Goal: Navigation & Orientation: Find specific page/section

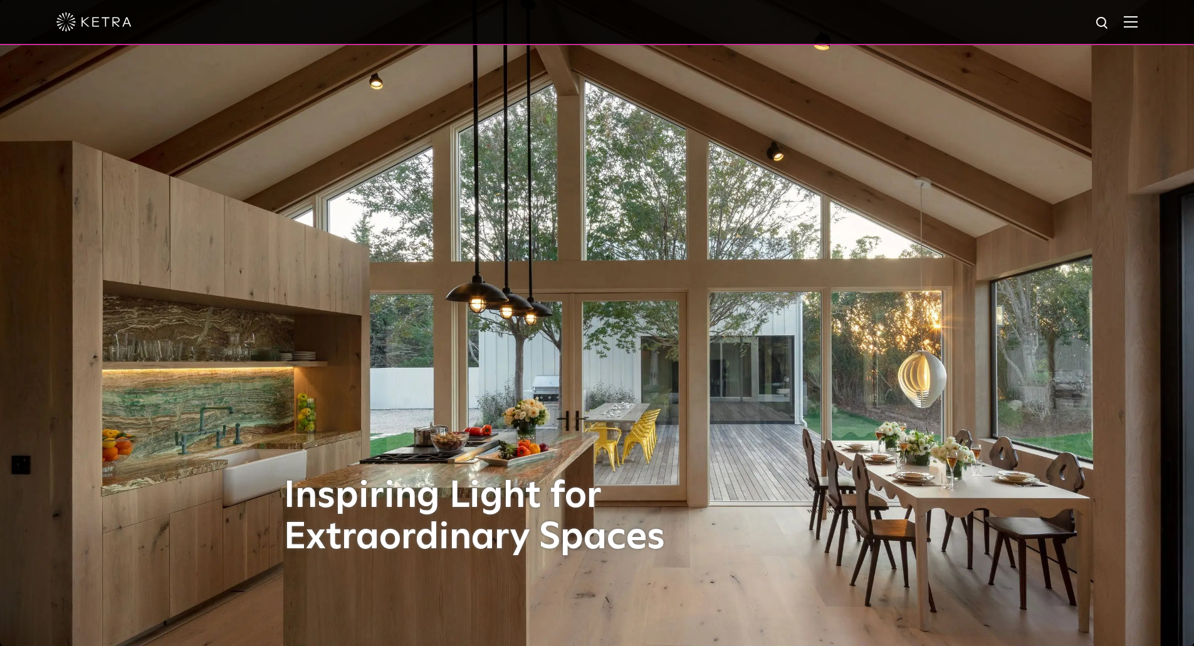
click at [29, 228] on img at bounding box center [597, 323] width 1194 height 646
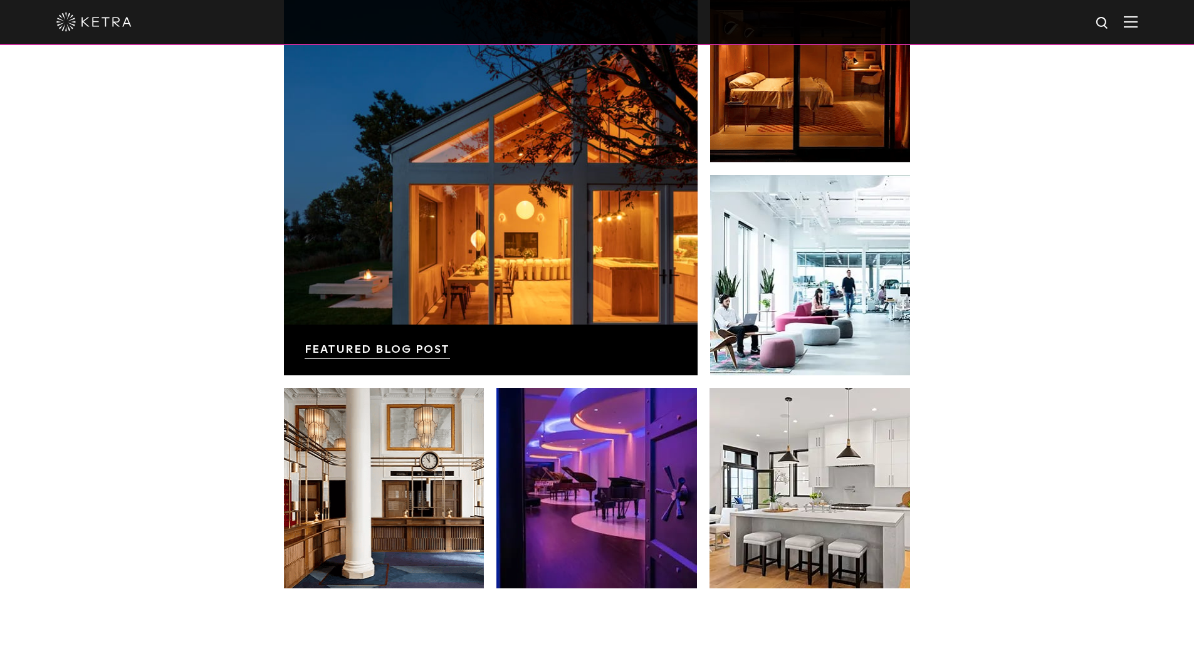
scroll to position [2637, 0]
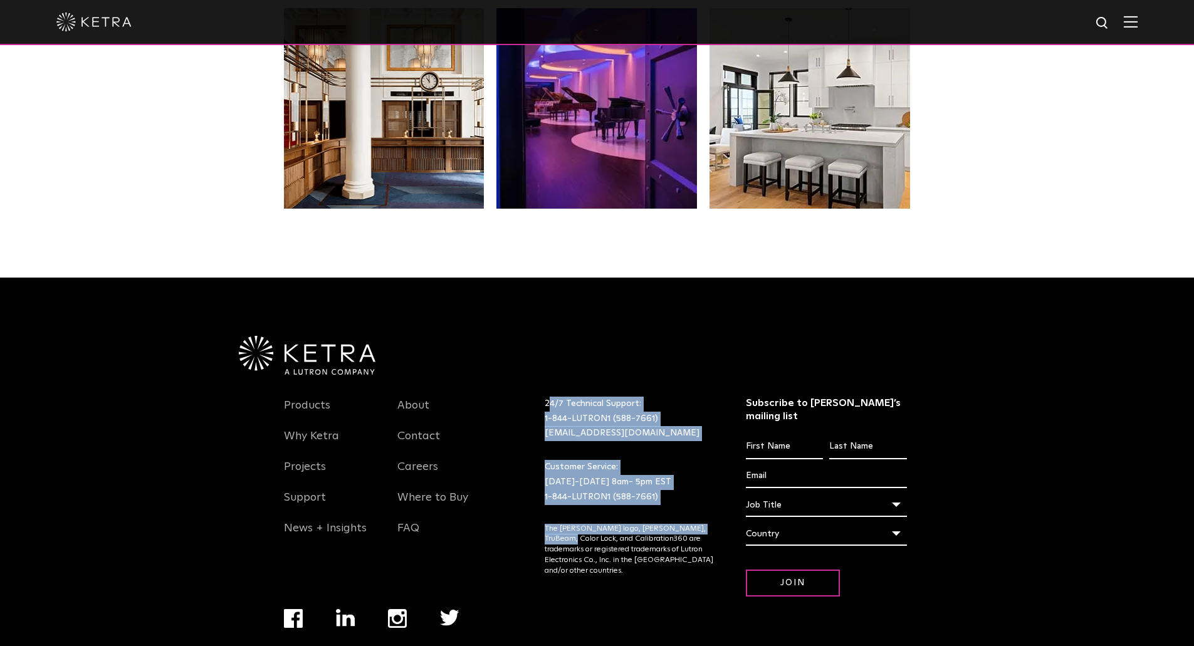
drag, startPoint x: 548, startPoint y: 368, endPoint x: 719, endPoint y: 488, distance: 208.7
click at [719, 488] on div "24/7 Technical Support: 1-844-LUTRON1 (588-7661) [EMAIL_ADDRESS][DOMAIN_NAME] C…" at bounding box center [645, 512] width 201 height 231
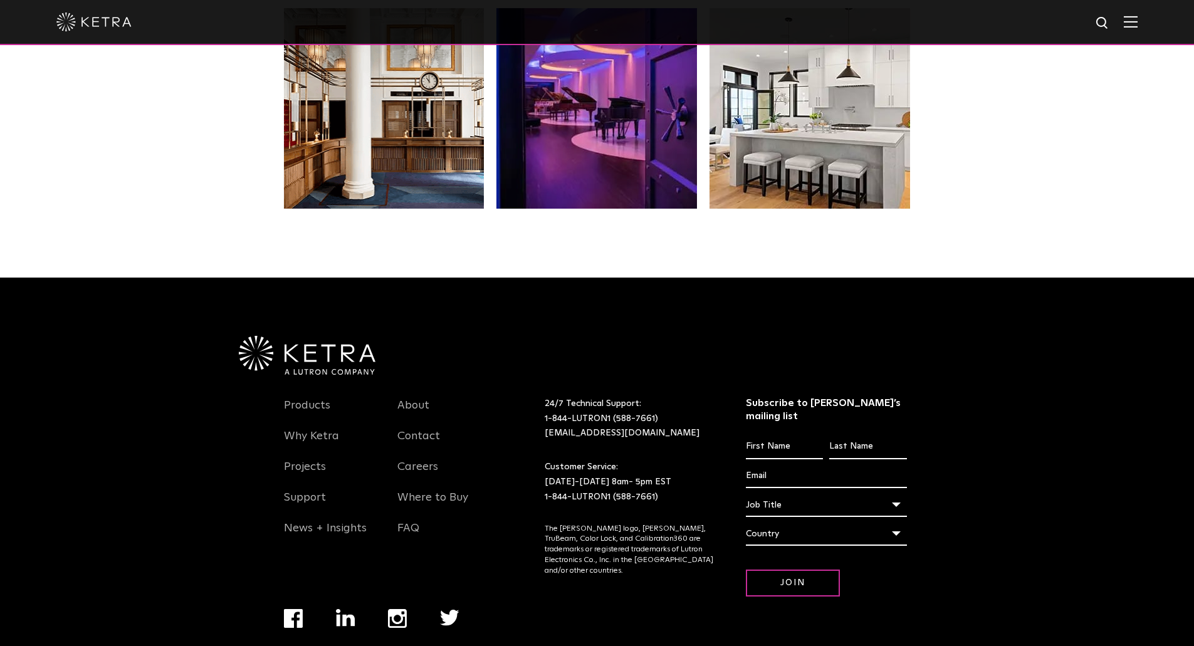
click at [700, 524] on p "The [PERSON_NAME] logo, [PERSON_NAME], TruBeam, Color Lock, and Calibration360 …" at bounding box center [630, 550] width 170 height 53
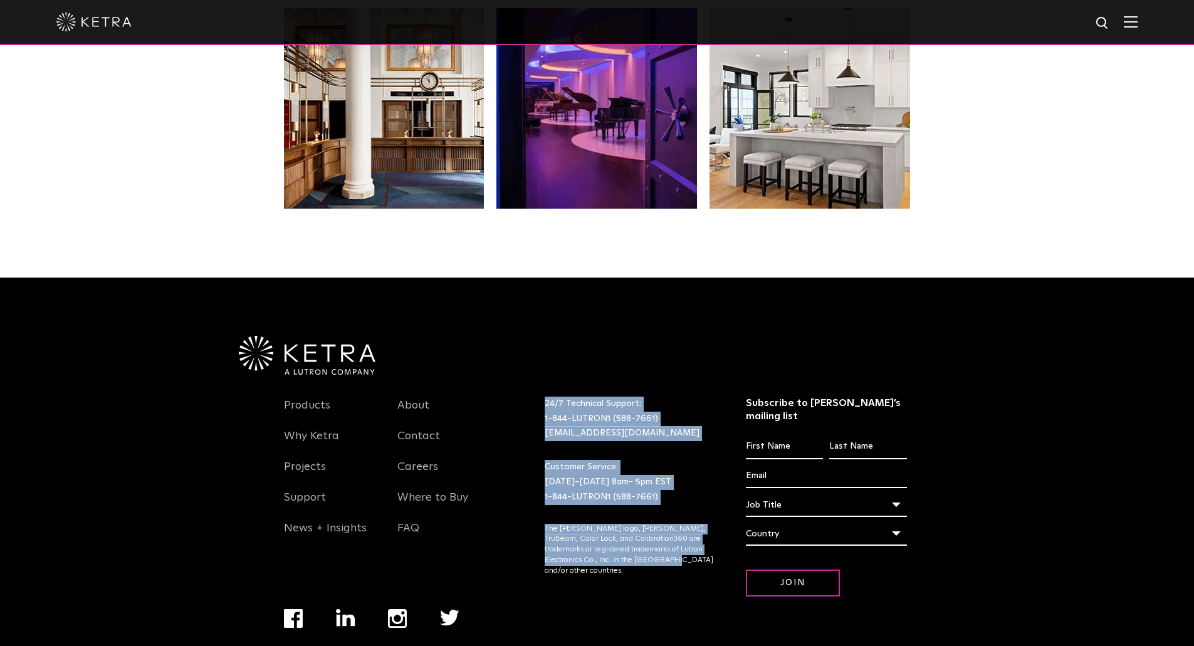
drag, startPoint x: 679, startPoint y: 526, endPoint x: 529, endPoint y: 362, distance: 222.3
click at [529, 375] on div "Products Why [PERSON_NAME] Projects Support News + Insights About Contact Caree…" at bounding box center [597, 517] width 627 height 285
click at [532, 375] on div "Products Why [PERSON_NAME] Projects Support News + Insights About Contact Caree…" at bounding box center [597, 517] width 627 height 285
drag, startPoint x: 545, startPoint y: 365, endPoint x: 663, endPoint y: 527, distance: 200.7
click at [663, 527] on div "24/7 Technical Support: 1-844-LUTRON1 (588-7661) [EMAIL_ADDRESS][DOMAIN_NAME] C…" at bounding box center [645, 512] width 201 height 231
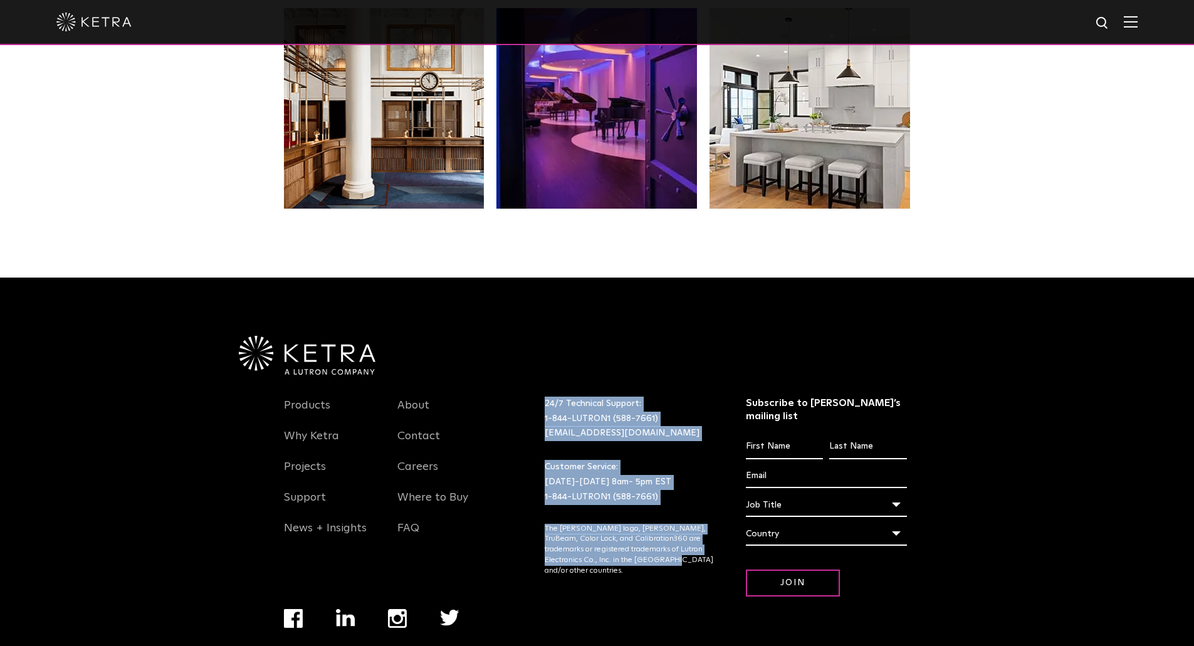
click at [663, 527] on p "The [PERSON_NAME] logo, [PERSON_NAME], TruBeam, Color Lock, and Calibration360 …" at bounding box center [630, 550] width 170 height 53
drag, startPoint x: 663, startPoint y: 527, endPoint x: 544, endPoint y: 365, distance: 201.4
click at [545, 397] on div "24/7 Technical Support: 1-844-LUTRON1 (588-7661) [EMAIL_ADDRESS][DOMAIN_NAME] C…" at bounding box center [645, 512] width 201 height 231
click at [543, 397] on div "24/7 Technical Support: 1-844-LUTRON1 (588-7661) [EMAIL_ADDRESS][DOMAIN_NAME]" at bounding box center [629, 419] width 189 height 45
